Goal: Learn about a topic

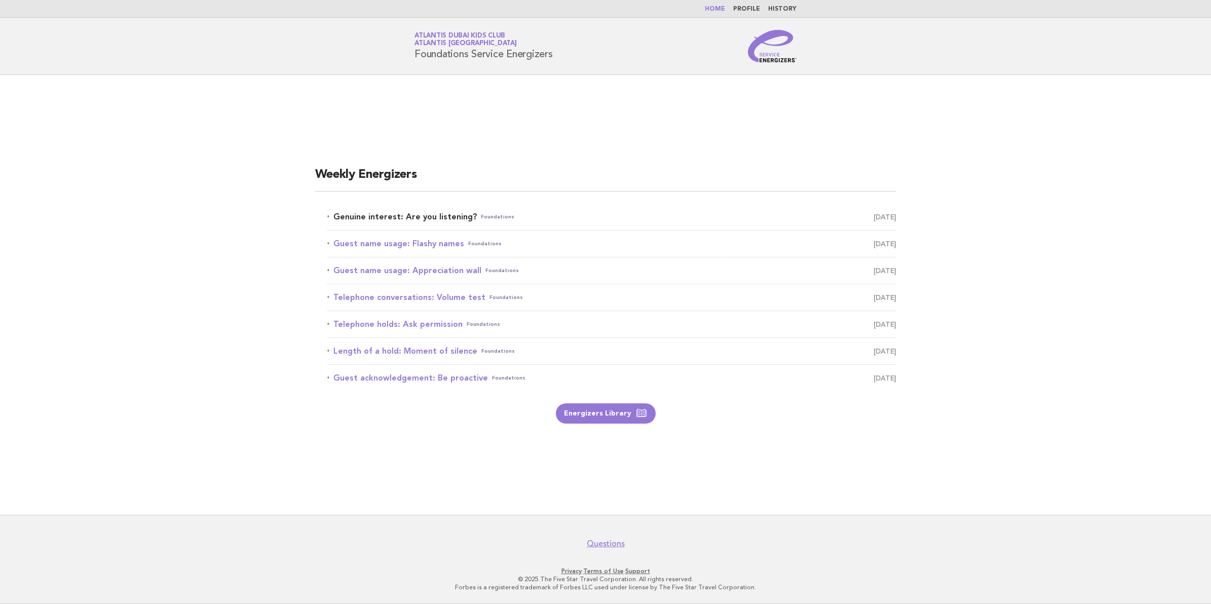
click at [420, 212] on link "Genuine interest: Are you listening? Foundations August 16" at bounding box center [611, 217] width 569 height 14
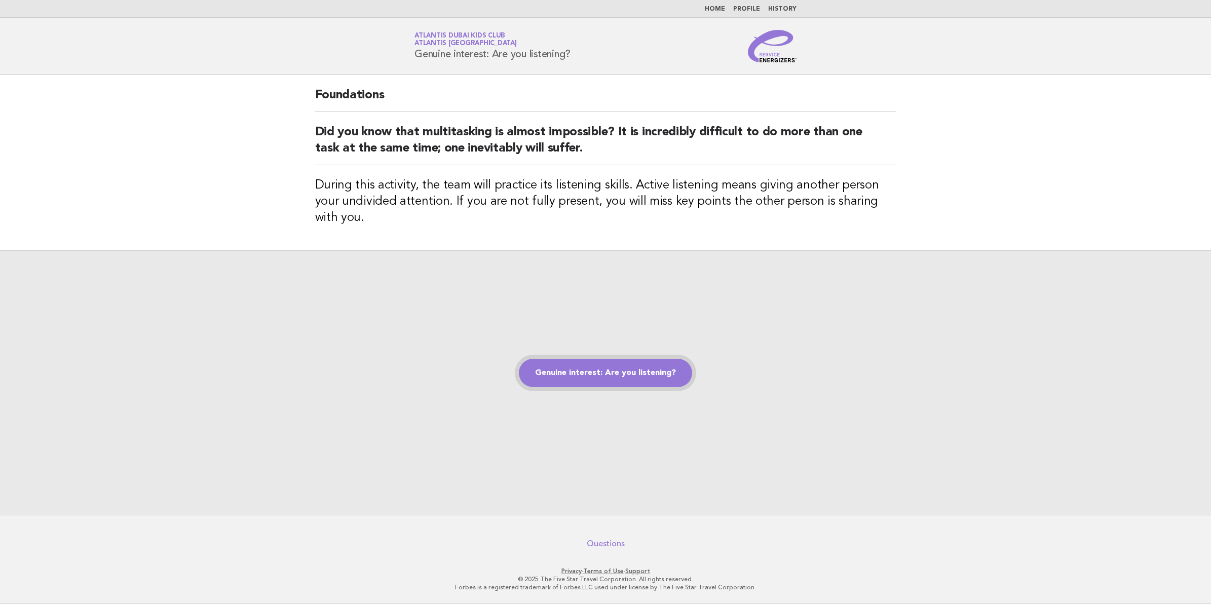
click at [656, 373] on link "Genuine interest: Are you listening?" at bounding box center [605, 373] width 173 height 28
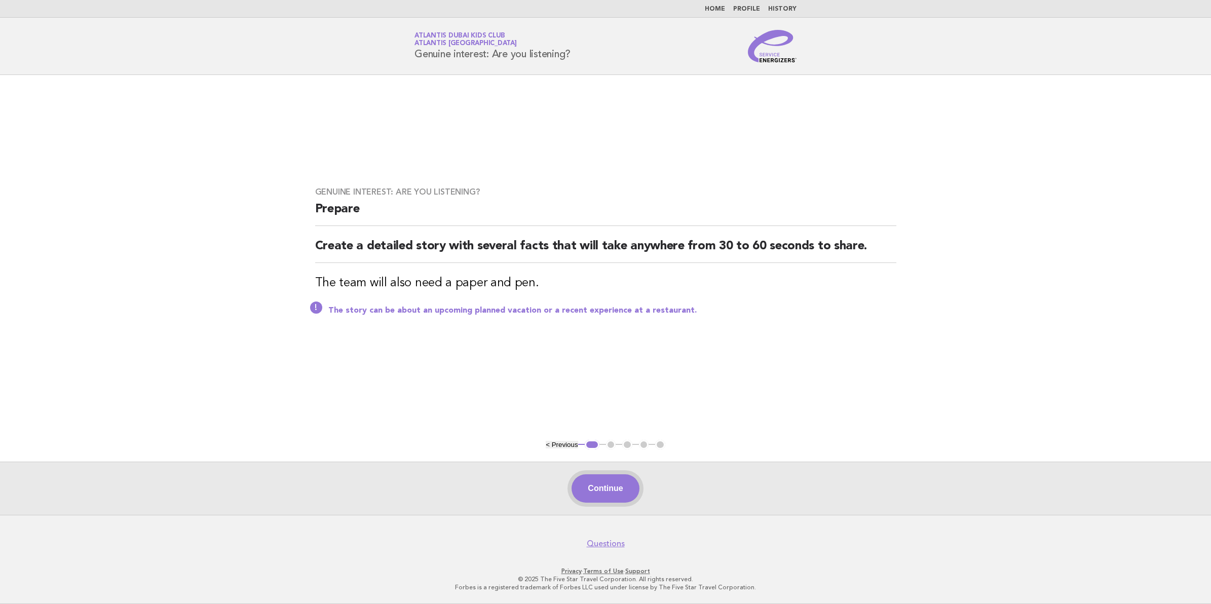
click at [622, 493] on button "Continue" at bounding box center [604, 488] width 67 height 28
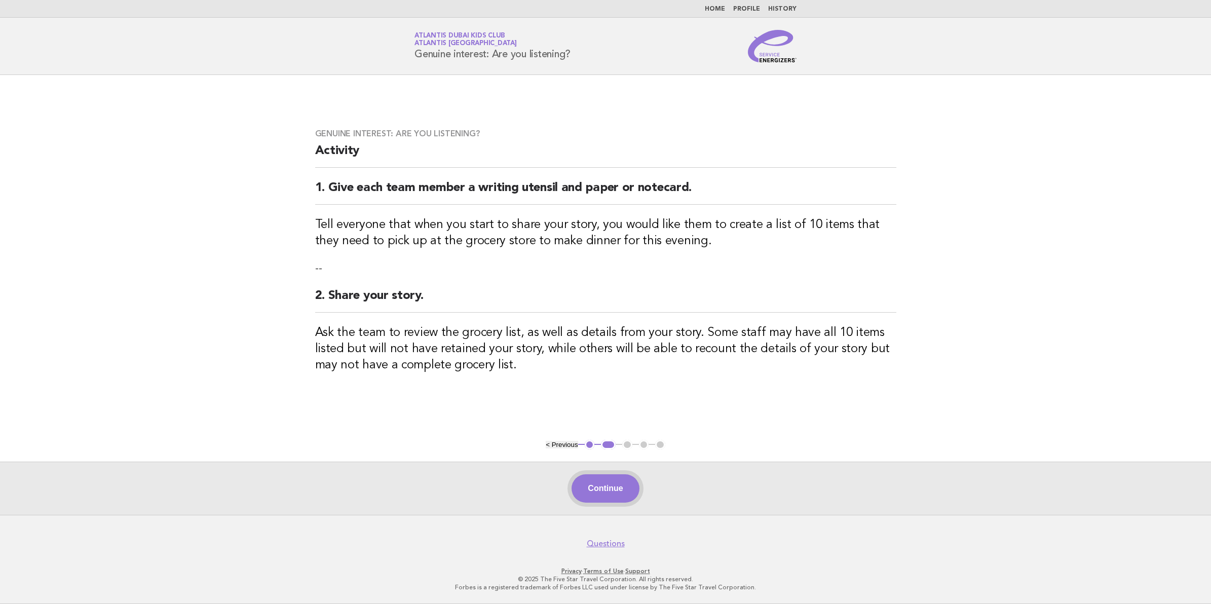
click at [601, 492] on button "Continue" at bounding box center [604, 488] width 67 height 28
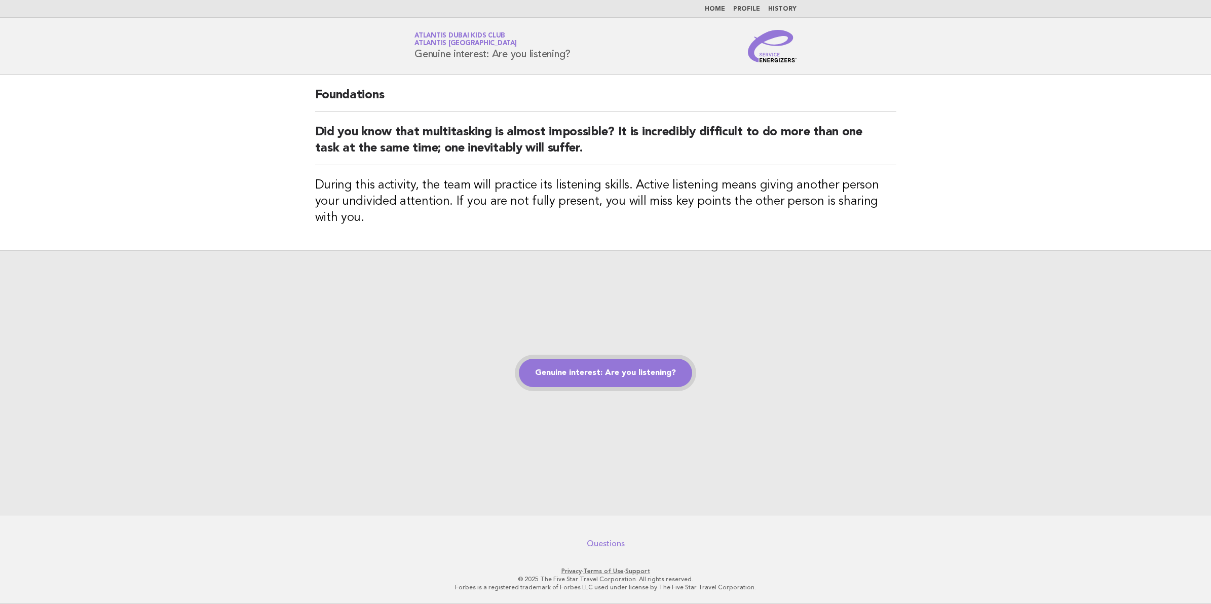
click at [648, 367] on link "Genuine interest: Are you listening?" at bounding box center [605, 373] width 173 height 28
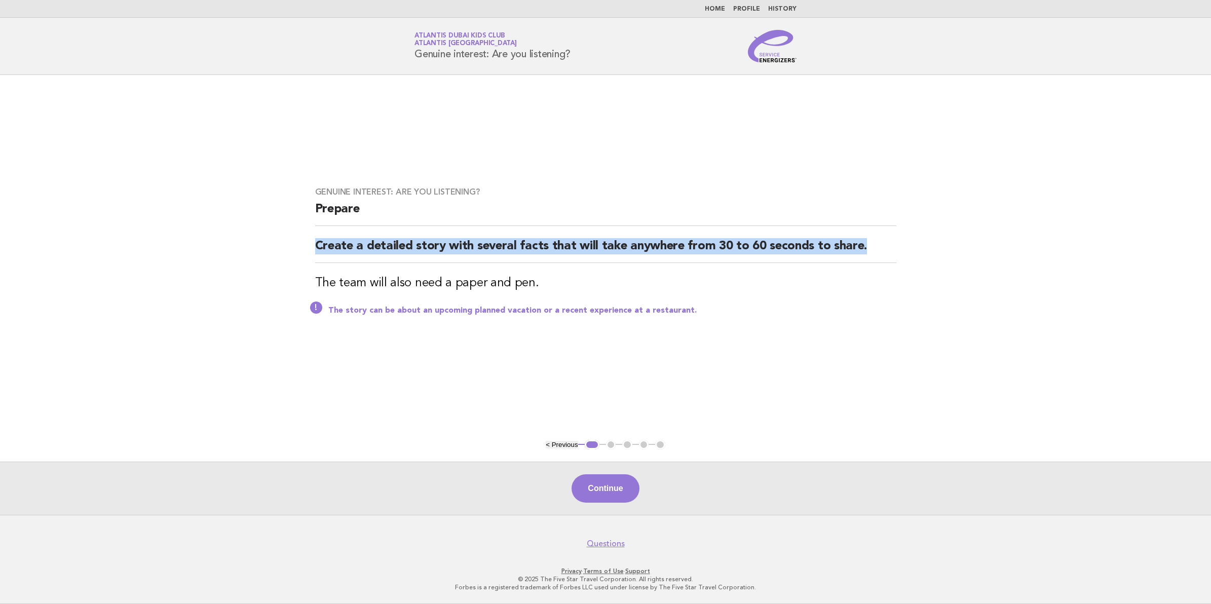
drag, startPoint x: 334, startPoint y: 247, endPoint x: 923, endPoint y: 254, distance: 589.1
click at [923, 254] on main "Genuine interest: Are you listening? Prepare Create a detailed story with sever…" at bounding box center [605, 295] width 1211 height 440
